Goal: Find specific page/section: Find specific page/section

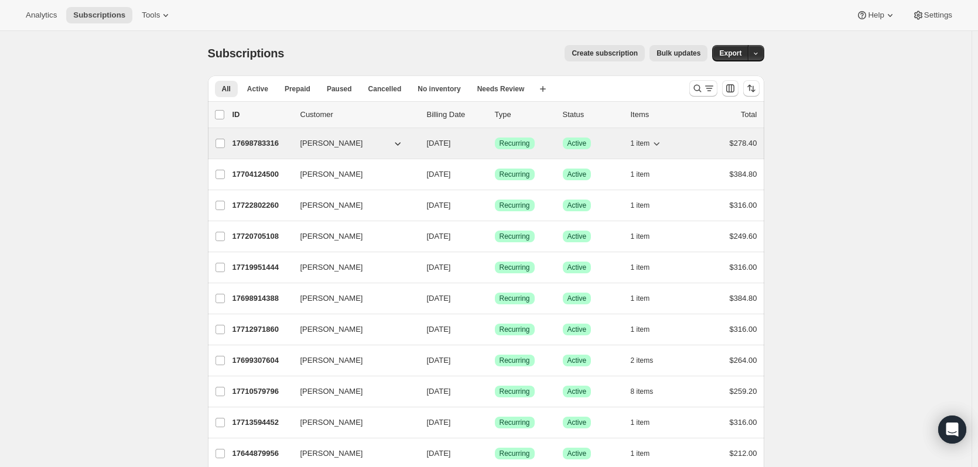
click at [402, 146] on icon "button" at bounding box center [398, 144] width 12 height 12
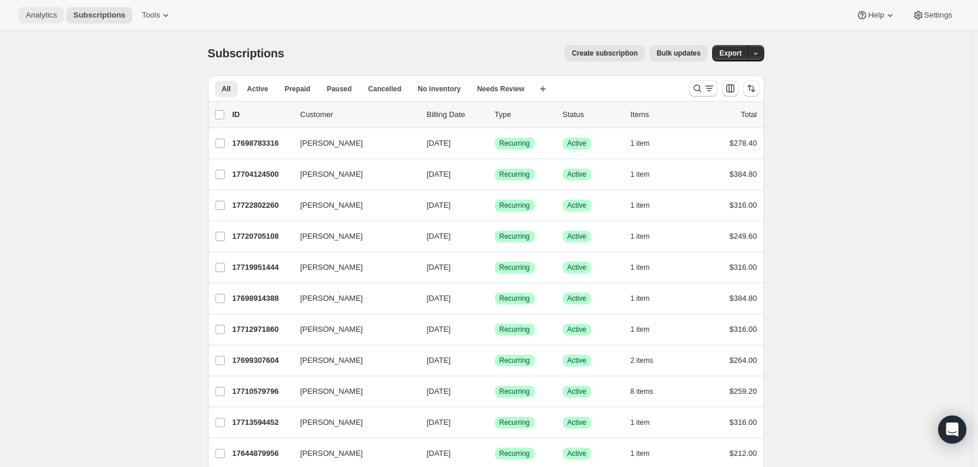
click at [40, 15] on span "Analytics" at bounding box center [41, 15] width 31 height 9
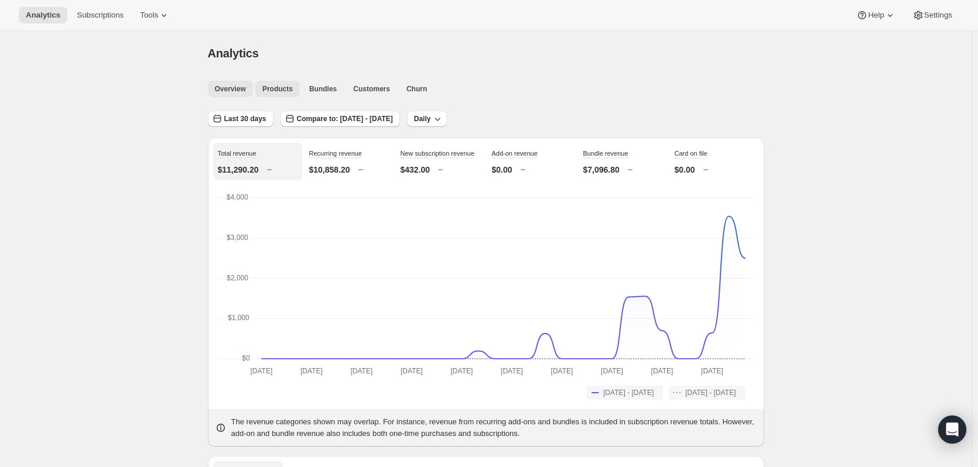
click at [284, 87] on span "Products" at bounding box center [277, 88] width 30 height 9
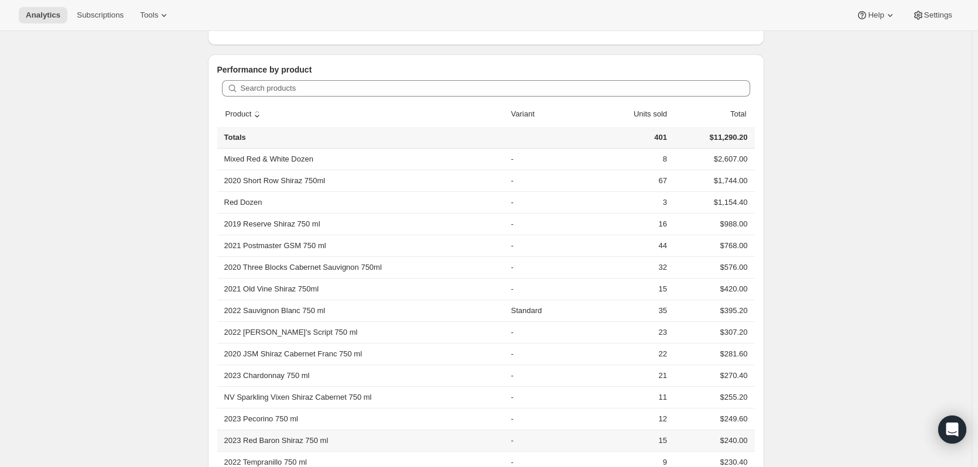
scroll to position [289, 0]
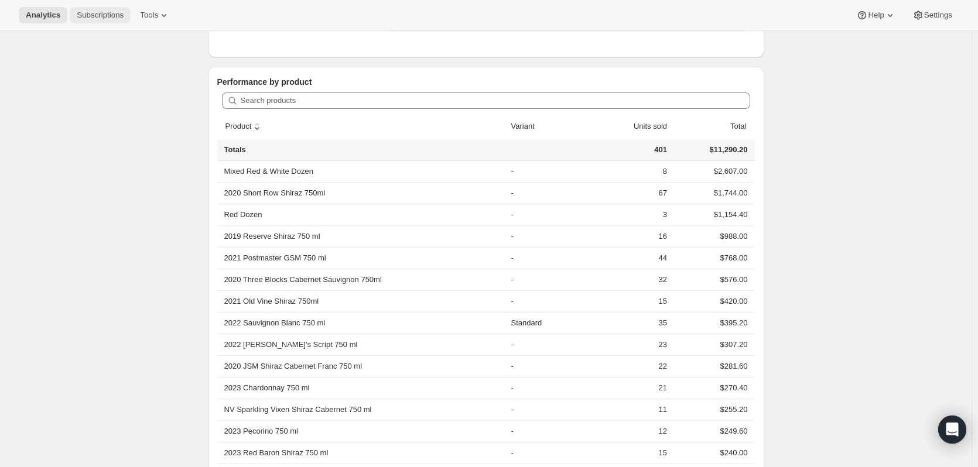
click at [83, 14] on span "Subscriptions" at bounding box center [100, 15] width 47 height 9
